Goal: Task Accomplishment & Management: Manage account settings

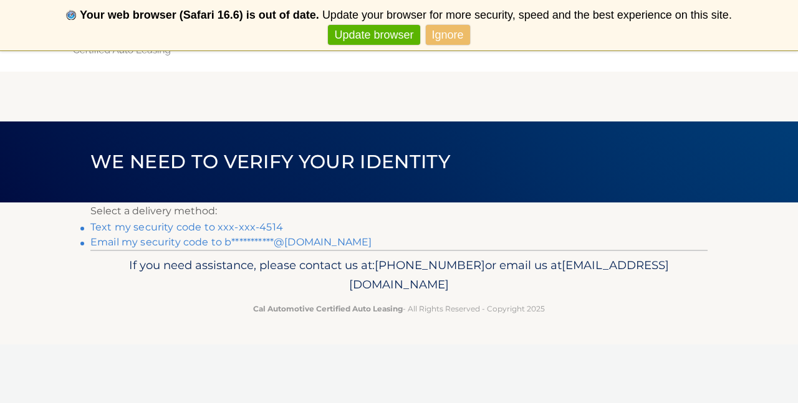
click at [298, 240] on link "**********" at bounding box center [230, 242] width 281 height 12
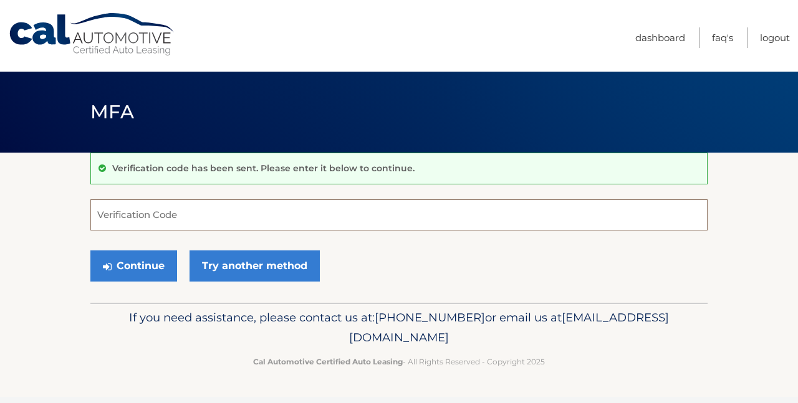
click at [146, 217] on input "Verification Code" at bounding box center [398, 214] width 617 height 31
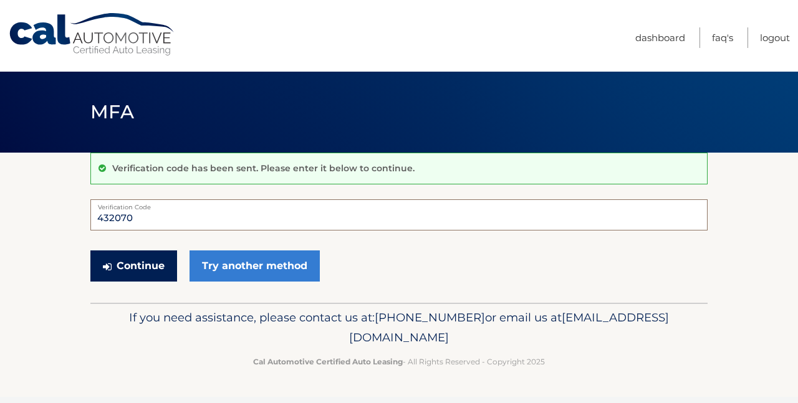
type input "432070"
click at [137, 274] on button "Continue" at bounding box center [133, 265] width 87 height 31
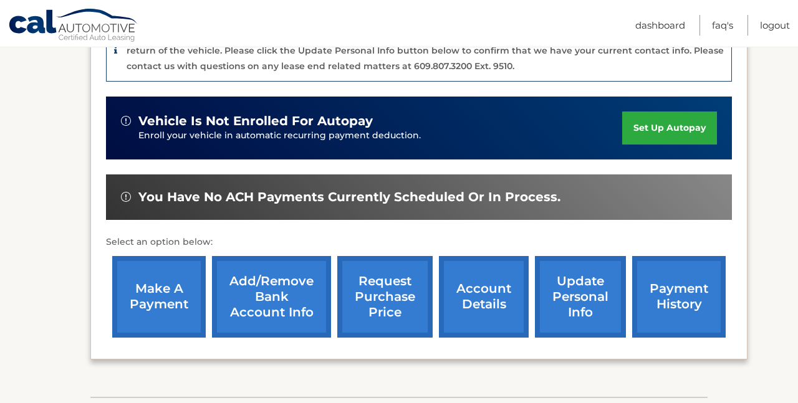
scroll to position [341, 0]
click at [389, 294] on link "request purchase price" at bounding box center [384, 297] width 95 height 82
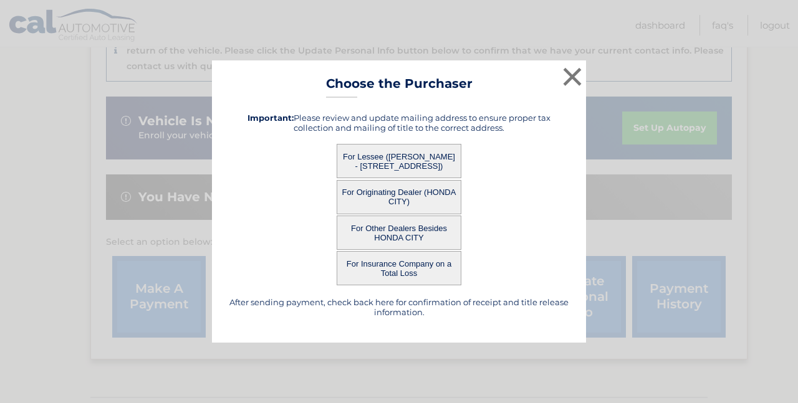
click at [438, 230] on button "For Other Dealers Besides HONDA CITY" at bounding box center [398, 233] width 125 height 34
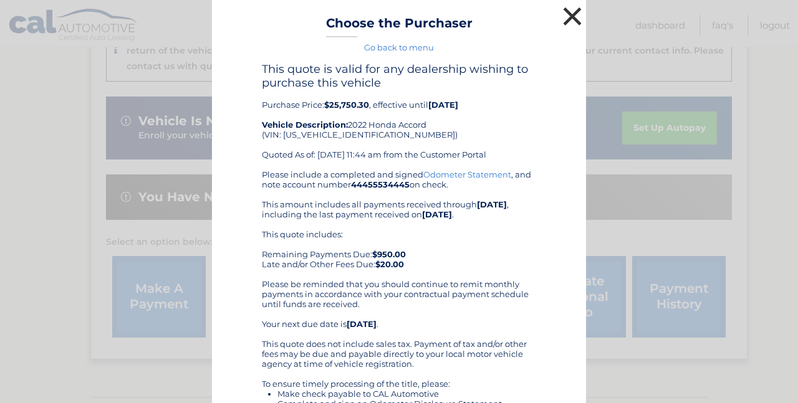
scroll to position [0, 0]
click at [574, 11] on button "×" at bounding box center [572, 16] width 25 height 25
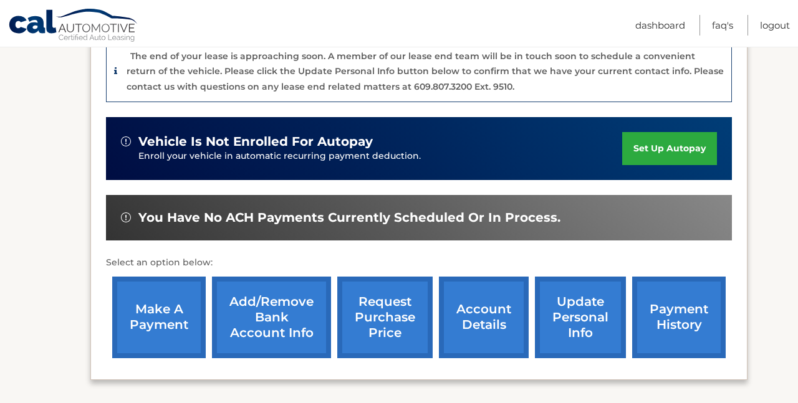
scroll to position [324, 0]
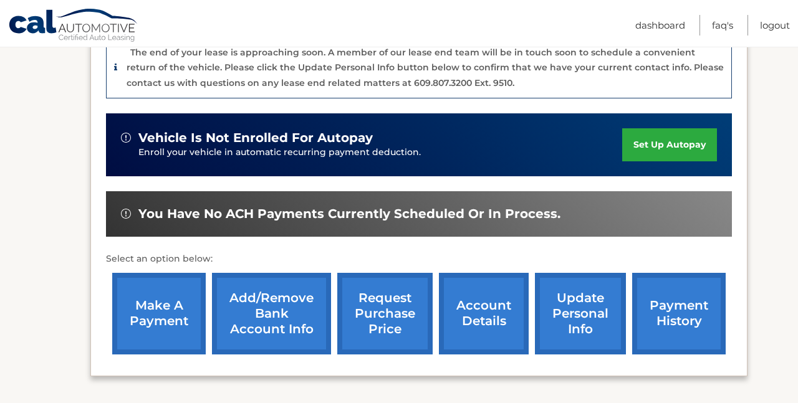
click at [173, 307] on link "make a payment" at bounding box center [158, 314] width 93 height 82
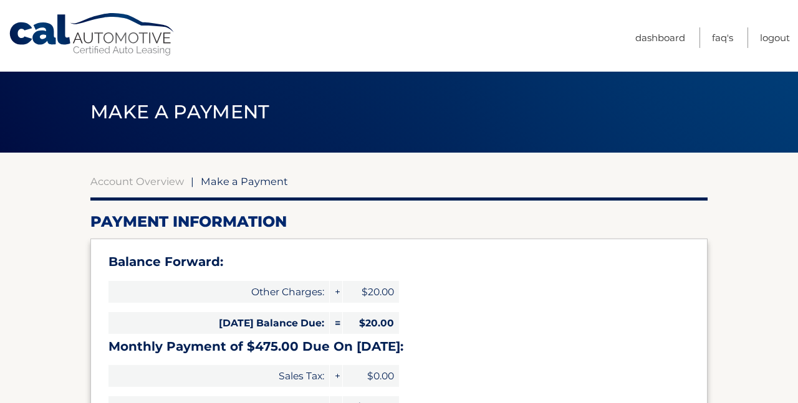
select select "ZDgyZTQyY2YtZGFlNi00MjMxLWEyYTktOThhZjlhYjNmZWQw"
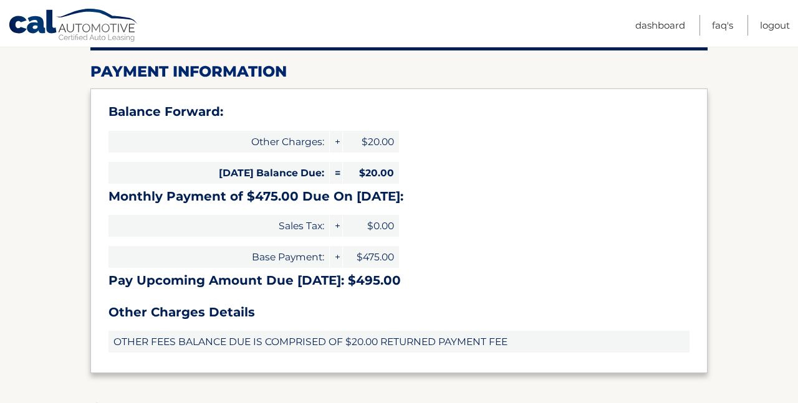
scroll to position [151, 0]
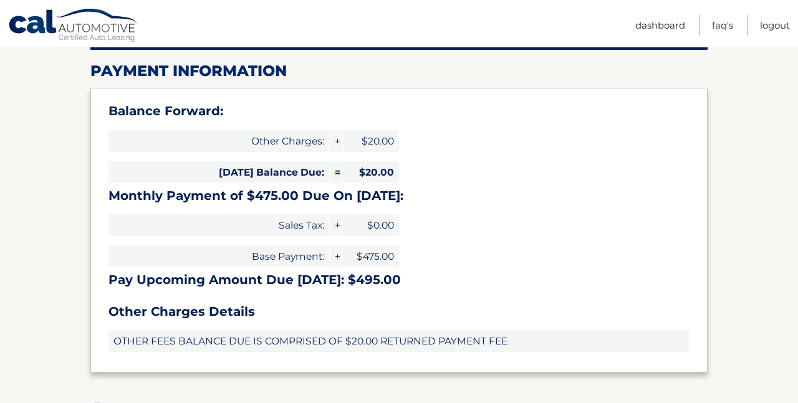
click at [385, 340] on span "OTHER FEES BALANCE DUE IS COMPRISED OF $20.00 RETURNED PAYMENT FEE" at bounding box center [398, 341] width 581 height 22
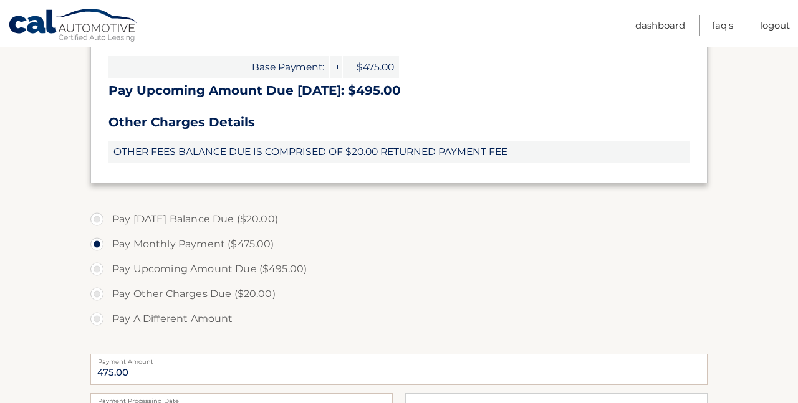
scroll to position [340, 0]
click at [97, 292] on label "Pay Other Charges Due ($20.00)" at bounding box center [398, 294] width 617 height 25
click at [97, 292] on input "Pay Other Charges Due ($20.00)" at bounding box center [101, 292] width 12 height 20
radio input "true"
type input "20.00"
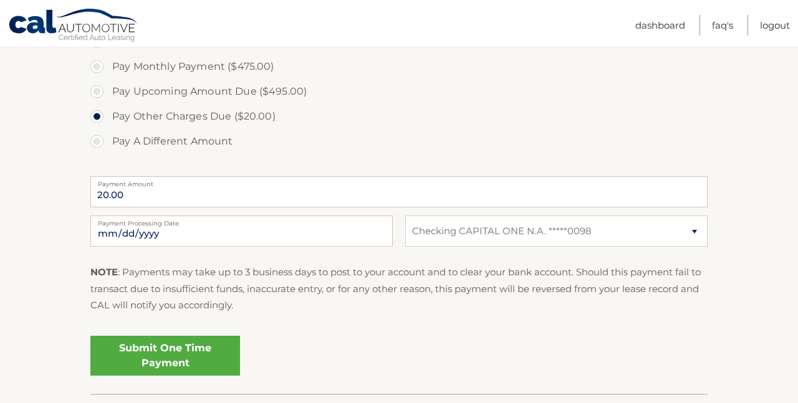
scroll to position [522, 0]
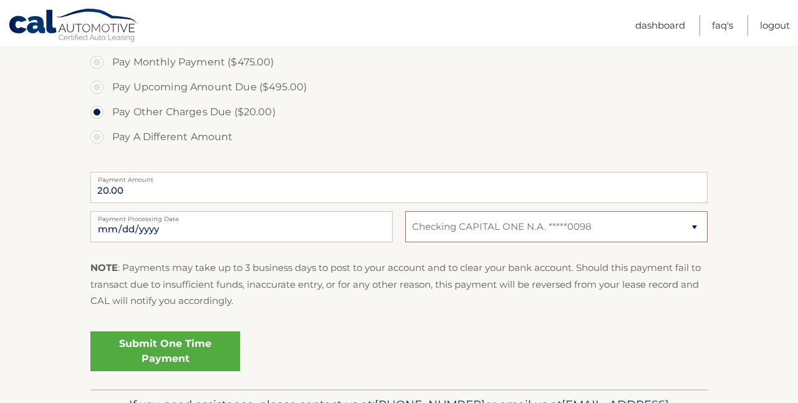
select select
click at [176, 348] on link "Submit One Time Payment" at bounding box center [165, 351] width 150 height 40
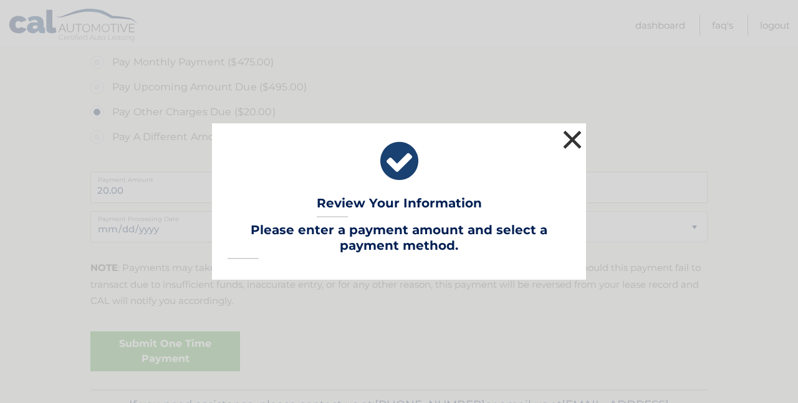
click at [571, 136] on button "×" at bounding box center [572, 139] width 25 height 25
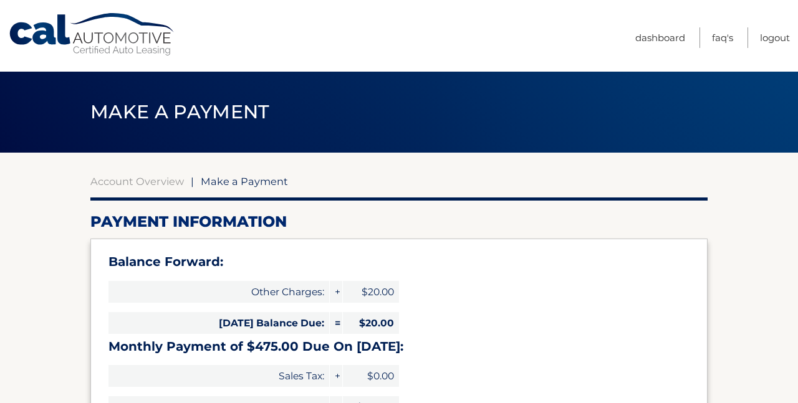
scroll to position [0, 0]
click at [664, 36] on link "Dashboard" at bounding box center [660, 37] width 50 height 21
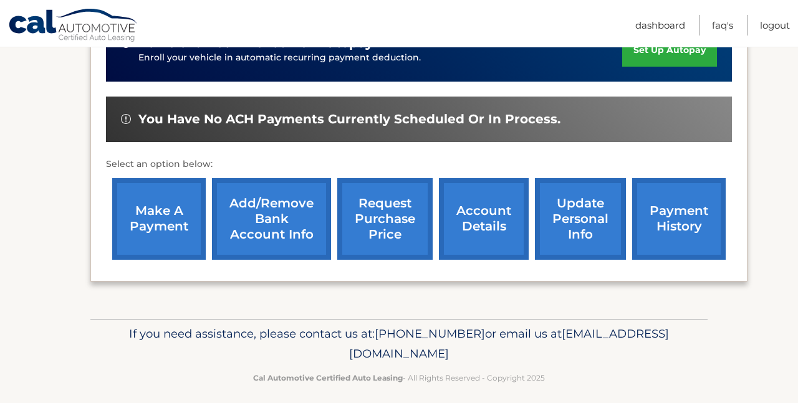
scroll to position [419, 0]
click at [386, 211] on link "request purchase price" at bounding box center [384, 219] width 95 height 82
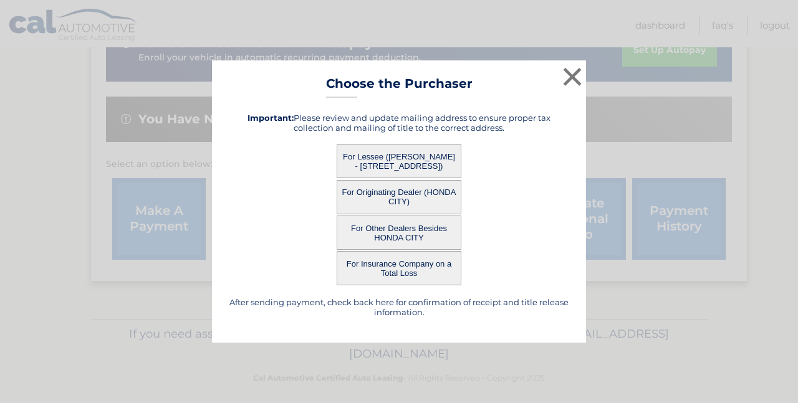
click at [407, 236] on button "For Other Dealers Besides HONDA CITY" at bounding box center [398, 233] width 125 height 34
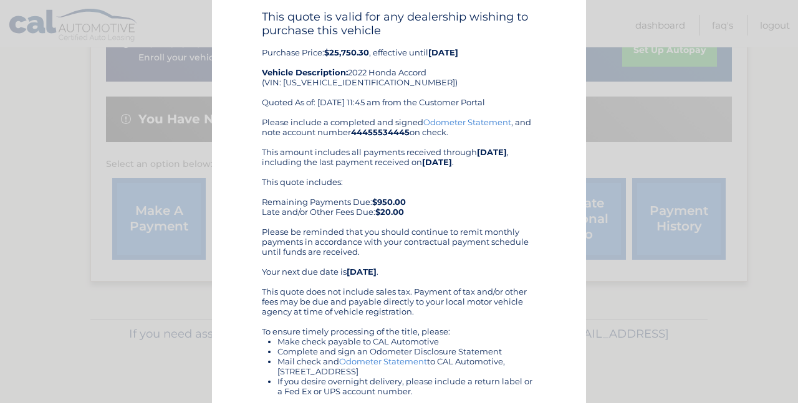
scroll to position [54, 0]
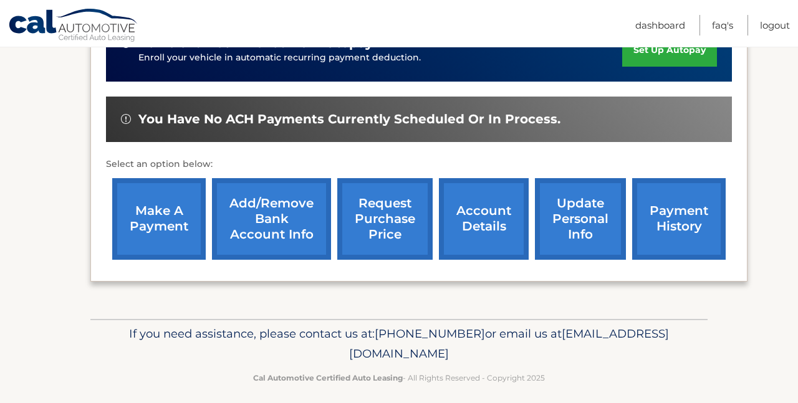
drag, startPoint x: 535, startPoint y: 108, endPoint x: 445, endPoint y: 298, distance: 211.0
click at [411, 196] on link "request purchase price" at bounding box center [384, 219] width 95 height 82
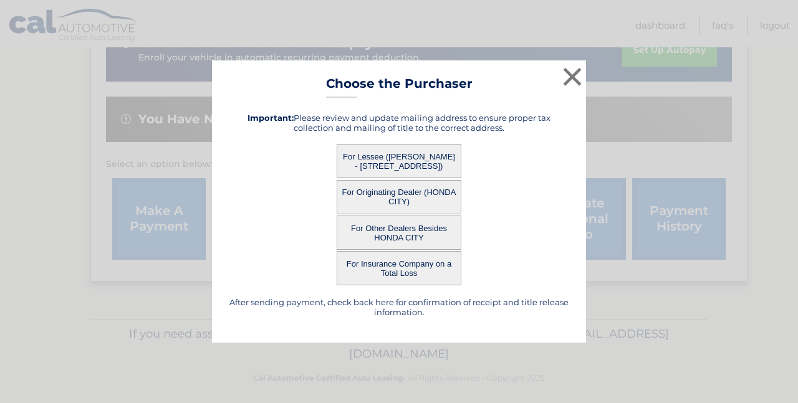
click at [402, 240] on button "For Other Dealers Besides HONDA CITY" at bounding box center [398, 233] width 125 height 34
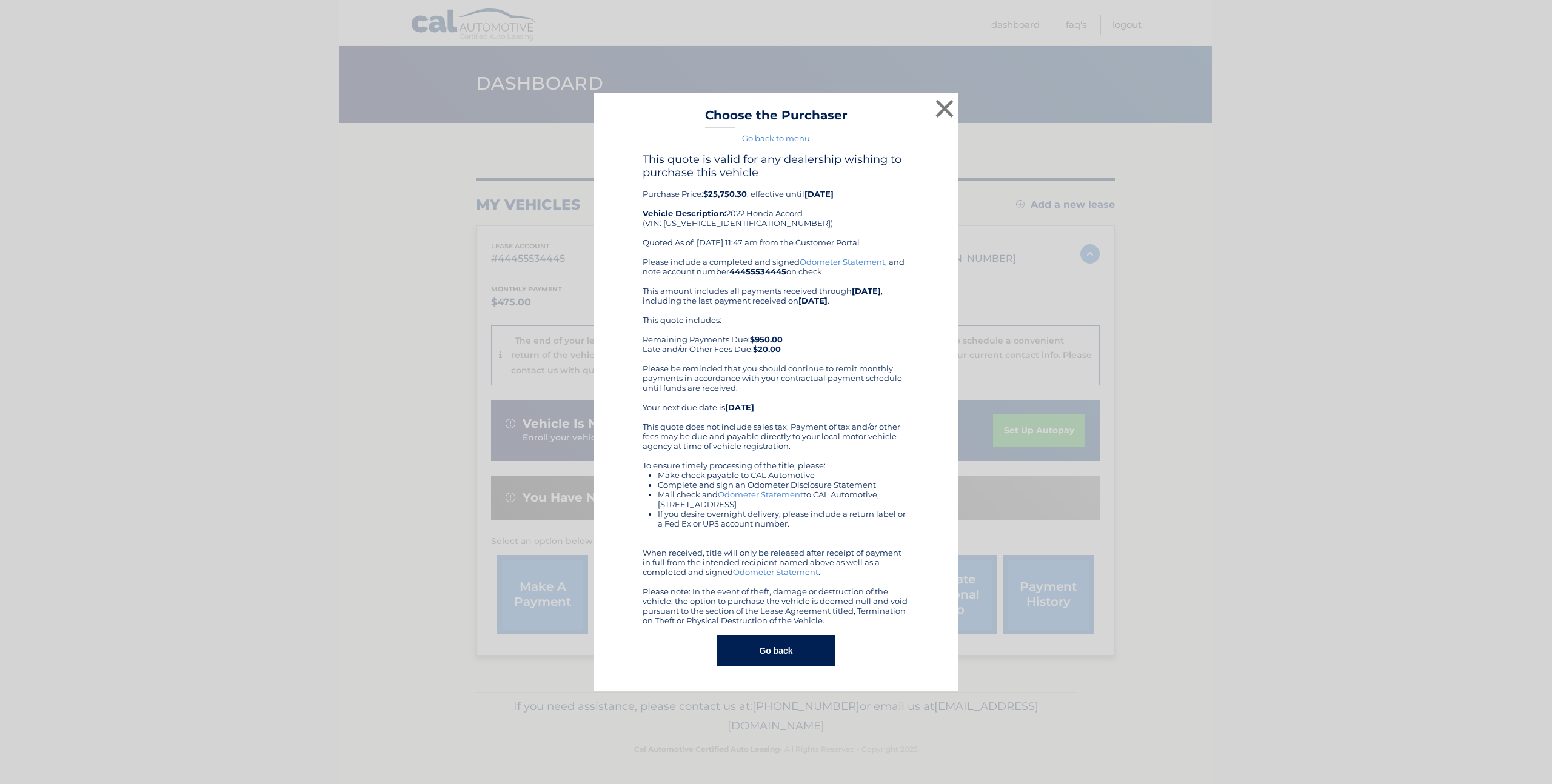
scroll to position [9, 0]
